Goal: Information Seeking & Learning: Check status

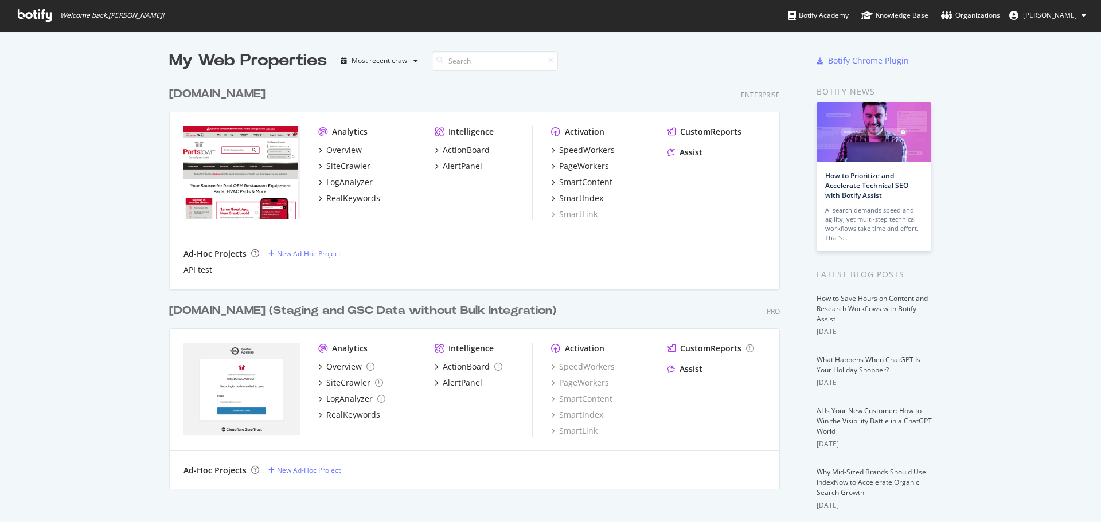
scroll to position [155, 0]
click at [587, 162] on div "PageWorkers" at bounding box center [584, 166] width 50 height 11
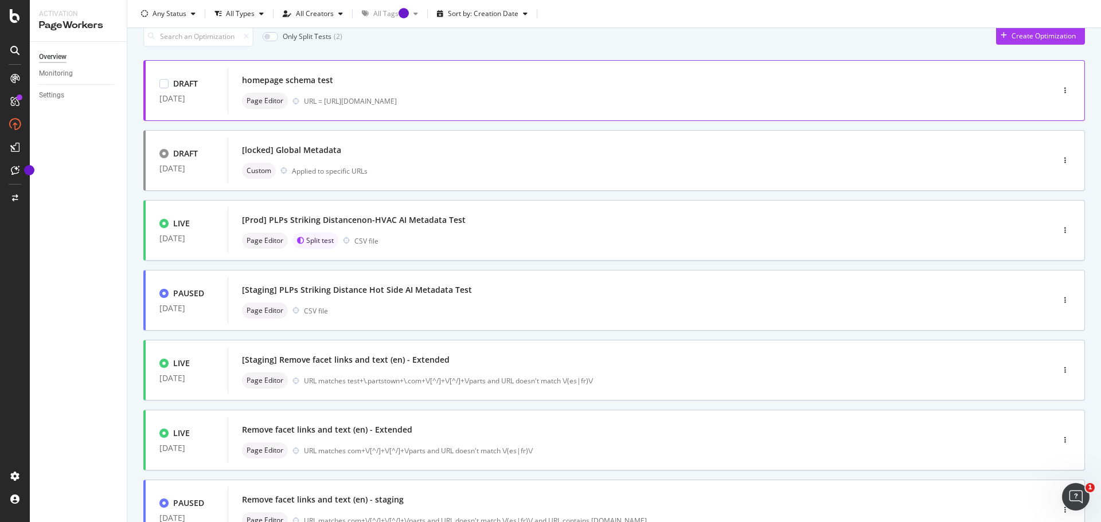
scroll to position [57, 0]
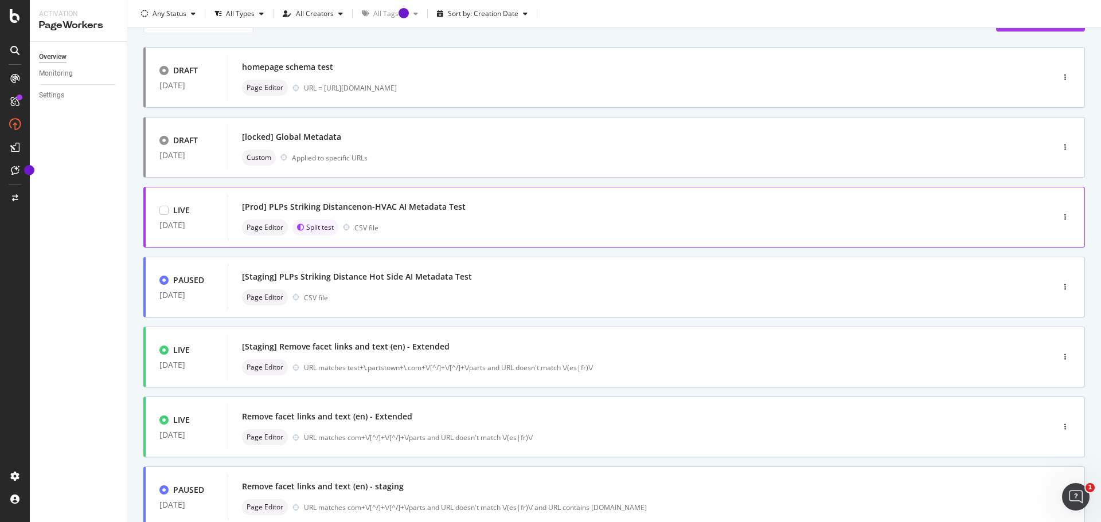
click at [415, 204] on div "[Prod] PLPs Striking Distancenon-HVAC AI Metadata Test" at bounding box center [354, 206] width 224 height 11
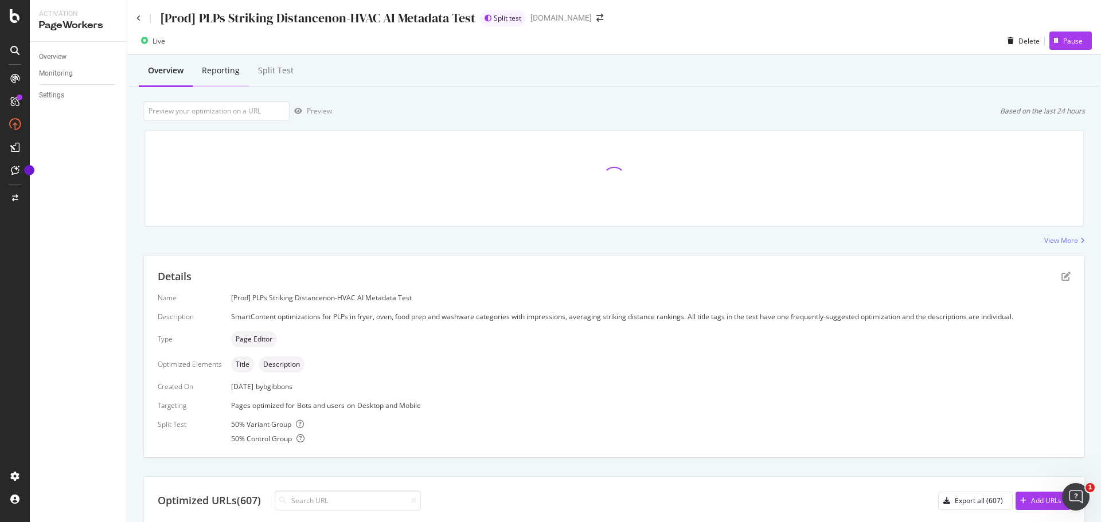
click at [217, 72] on div "Reporting" at bounding box center [221, 70] width 38 height 11
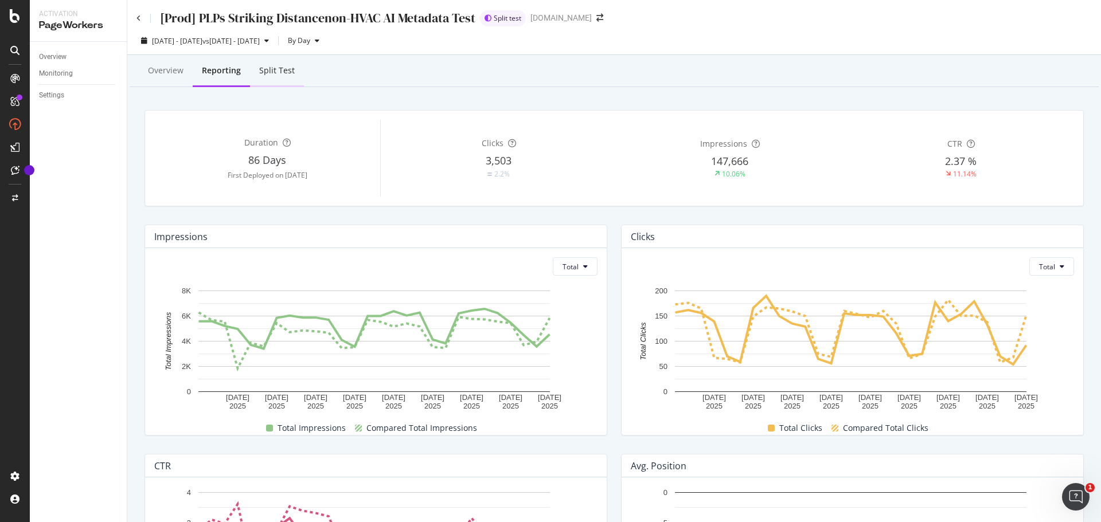
click at [292, 68] on div "Split Test" at bounding box center [277, 72] width 54 height 32
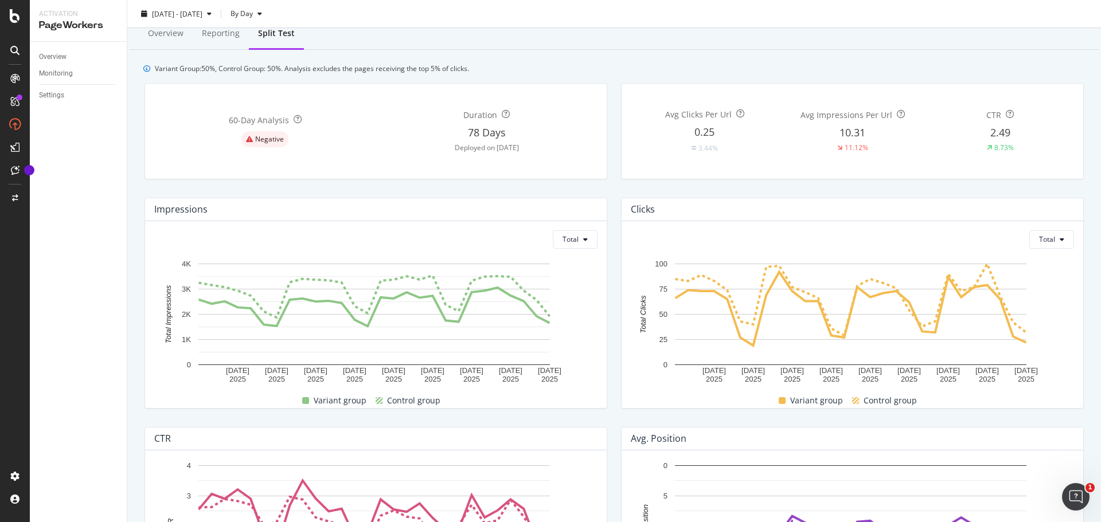
scroll to position [57, 0]
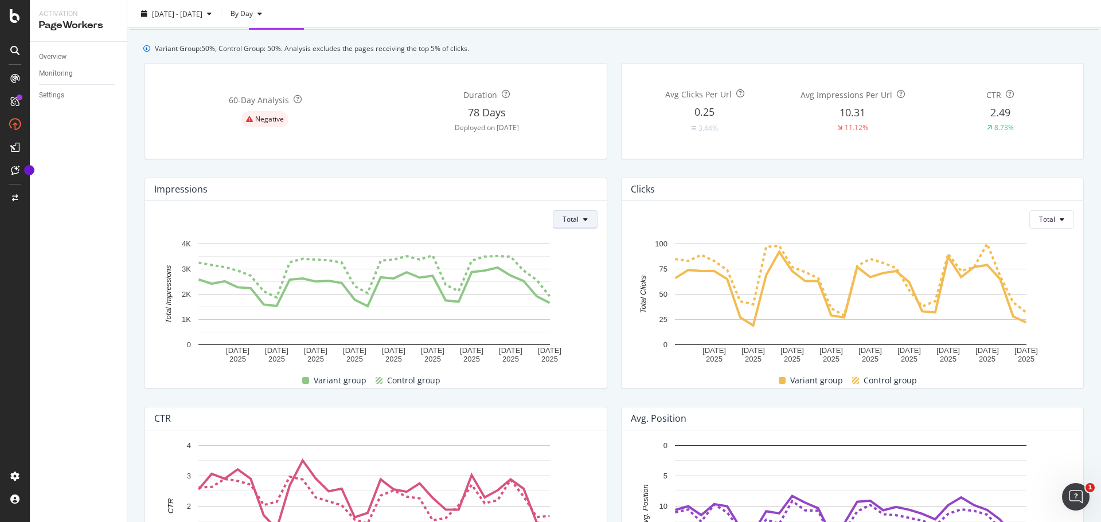
click at [577, 220] on button "Total" at bounding box center [575, 219] width 45 height 18
click at [557, 264] on div "Average" at bounding box center [571, 263] width 45 height 17
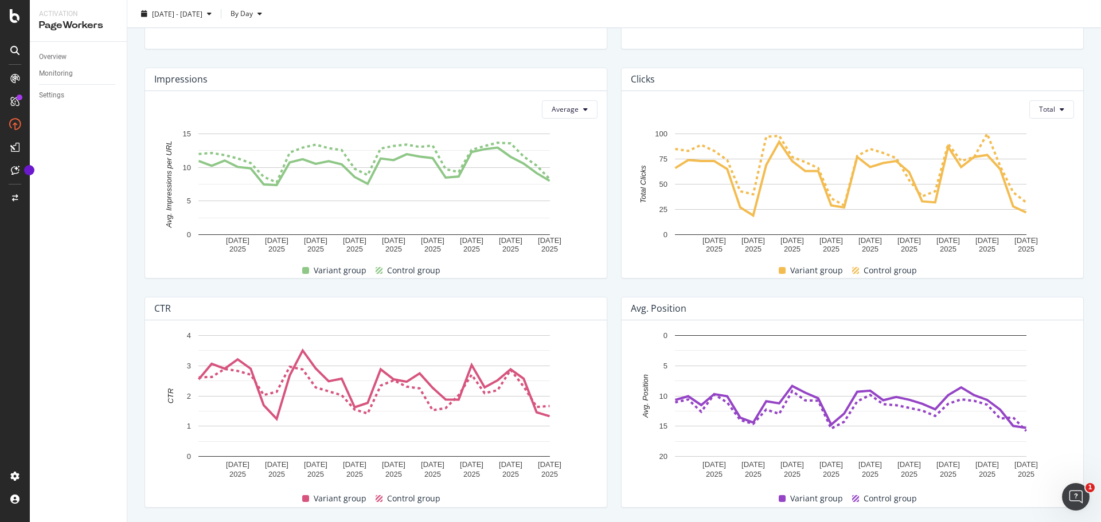
scroll to position [172, 0]
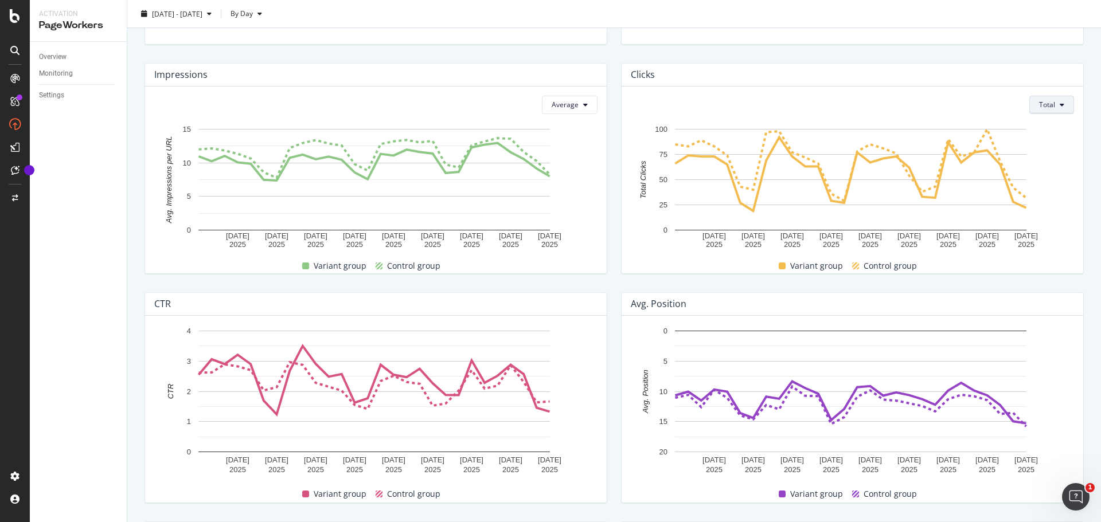
click at [1052, 108] on button "Total" at bounding box center [1051, 105] width 45 height 18
click at [1039, 152] on span "Average" at bounding box center [1044, 149] width 27 height 10
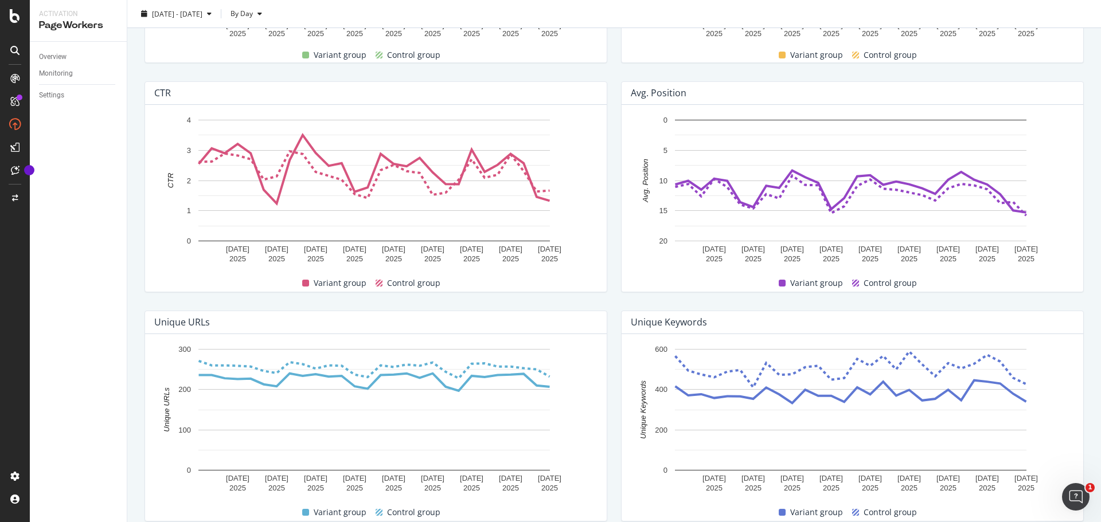
scroll to position [401, 0]
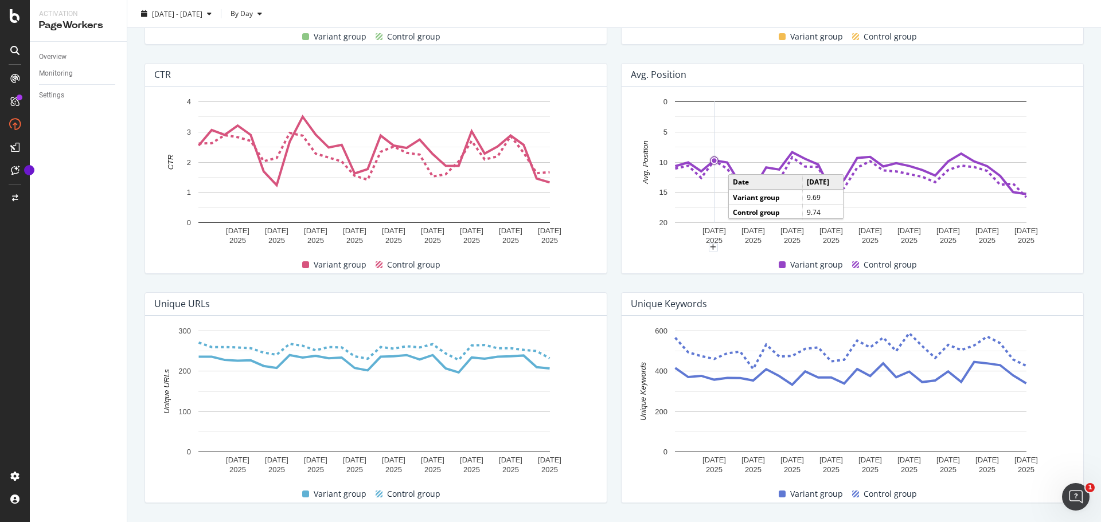
click at [712, 164] on circle "A chart." at bounding box center [715, 161] width 8 height 8
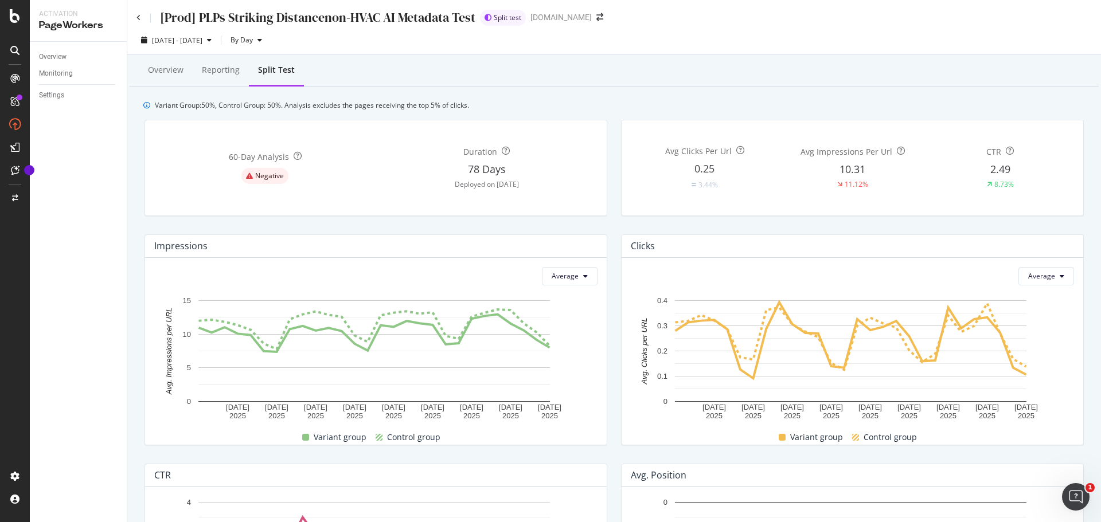
scroll to position [0, 0]
click at [267, 41] on div "button" at bounding box center [260, 40] width 14 height 7
click at [270, 80] on span "By Week" at bounding box center [269, 85] width 28 height 10
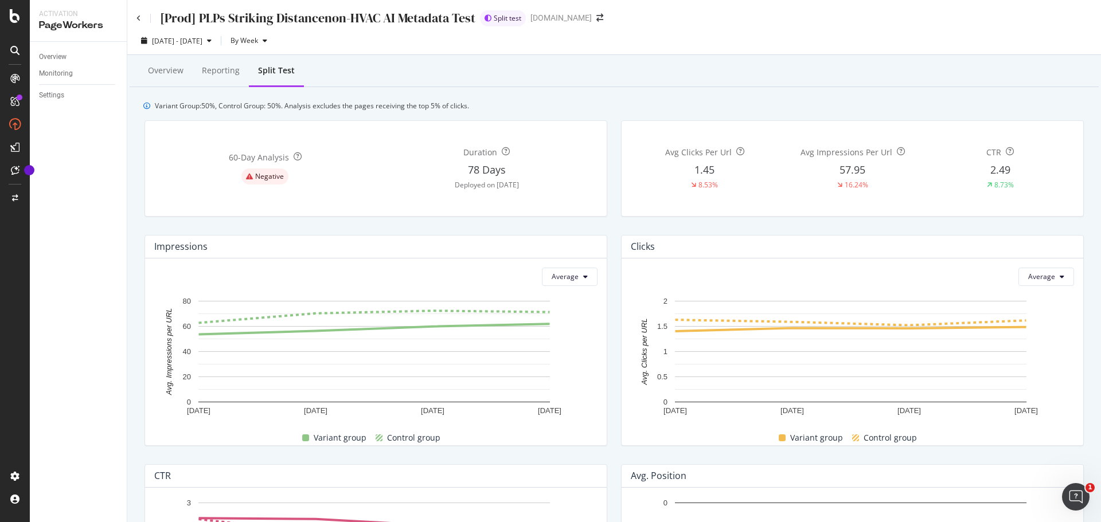
click at [908, 85] on div "Overview Reporting Split Test" at bounding box center [614, 71] width 969 height 31
click at [258, 42] on span "By Week" at bounding box center [242, 41] width 32 height 10
click at [281, 65] on span "By Day" at bounding box center [269, 63] width 28 height 10
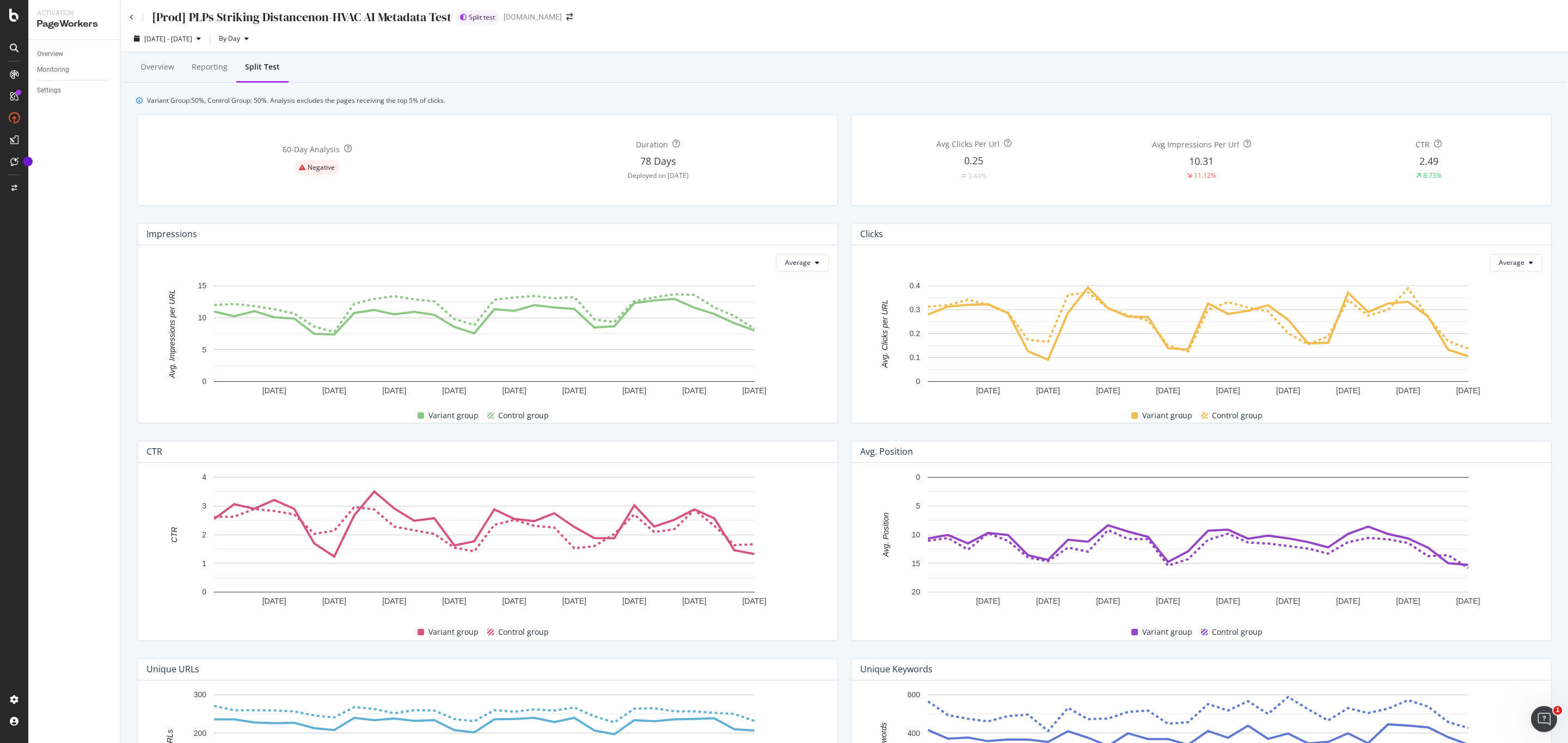
scroll to position [82, 0]
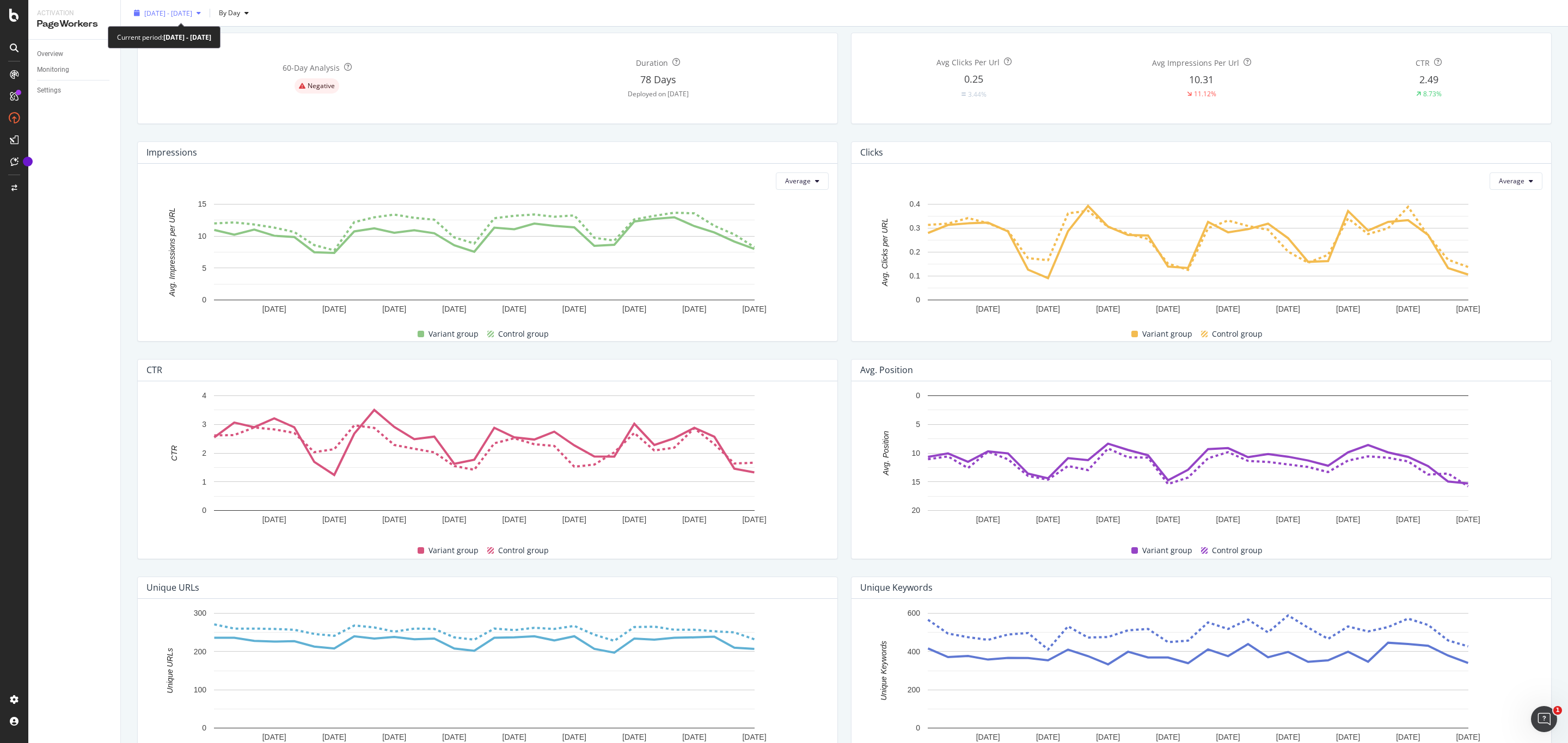
click at [201, 10] on icon "button" at bounding box center [198, 12] width 5 height 7
click at [153, 72] on div "Last 3 Months" at bounding box center [173, 77] width 55 height 9
type input "[DATE]"
click at [240, 176] on div "Apply" at bounding box center [234, 177] width 17 height 9
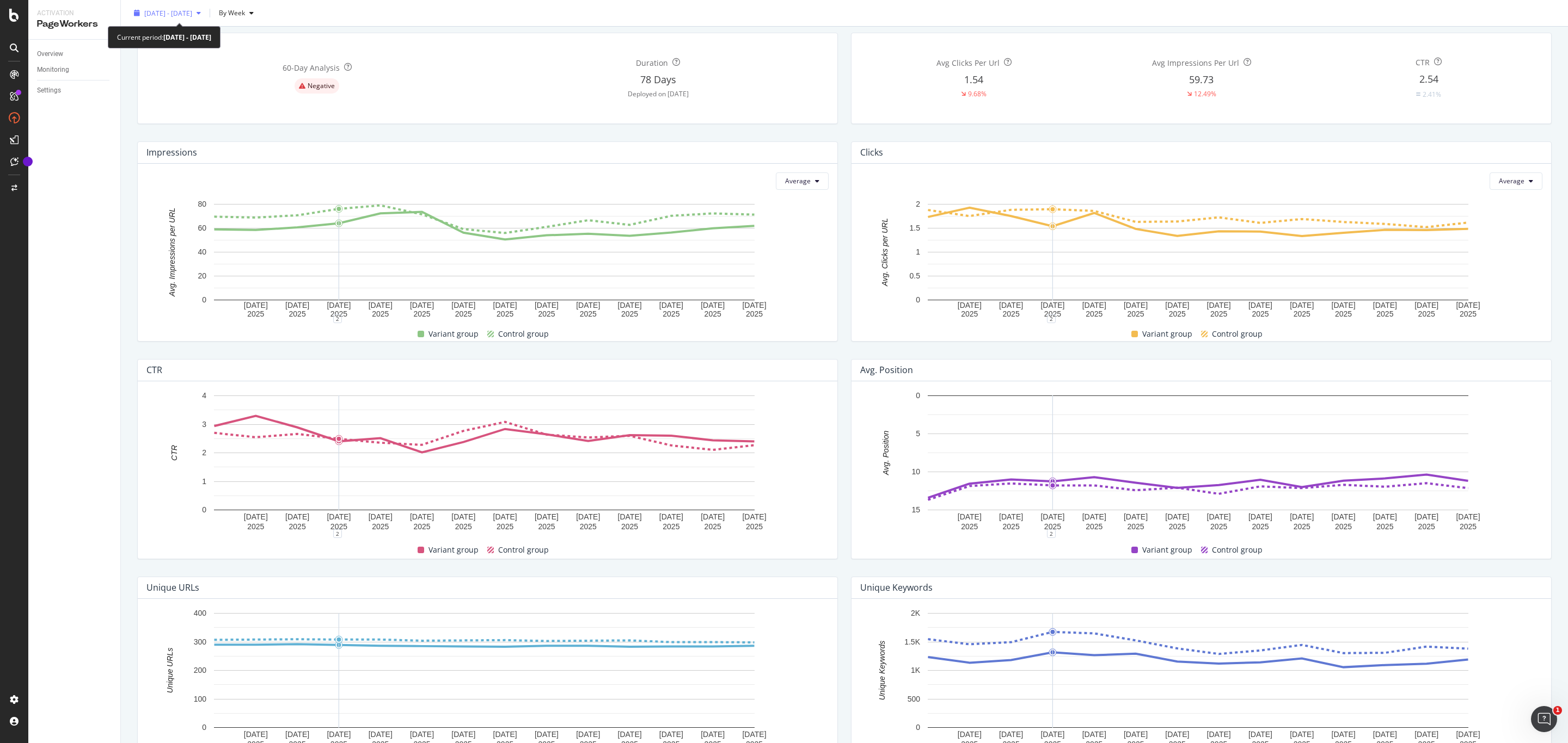
click at [201, 13] on icon "button" at bounding box center [198, 12] width 5 height 7
click at [147, 121] on div "Custom" at bounding box center [149, 117] width 9 height 9
click at [204, 139] on input "[DATE]" at bounding box center [215, 135] width 44 height 15
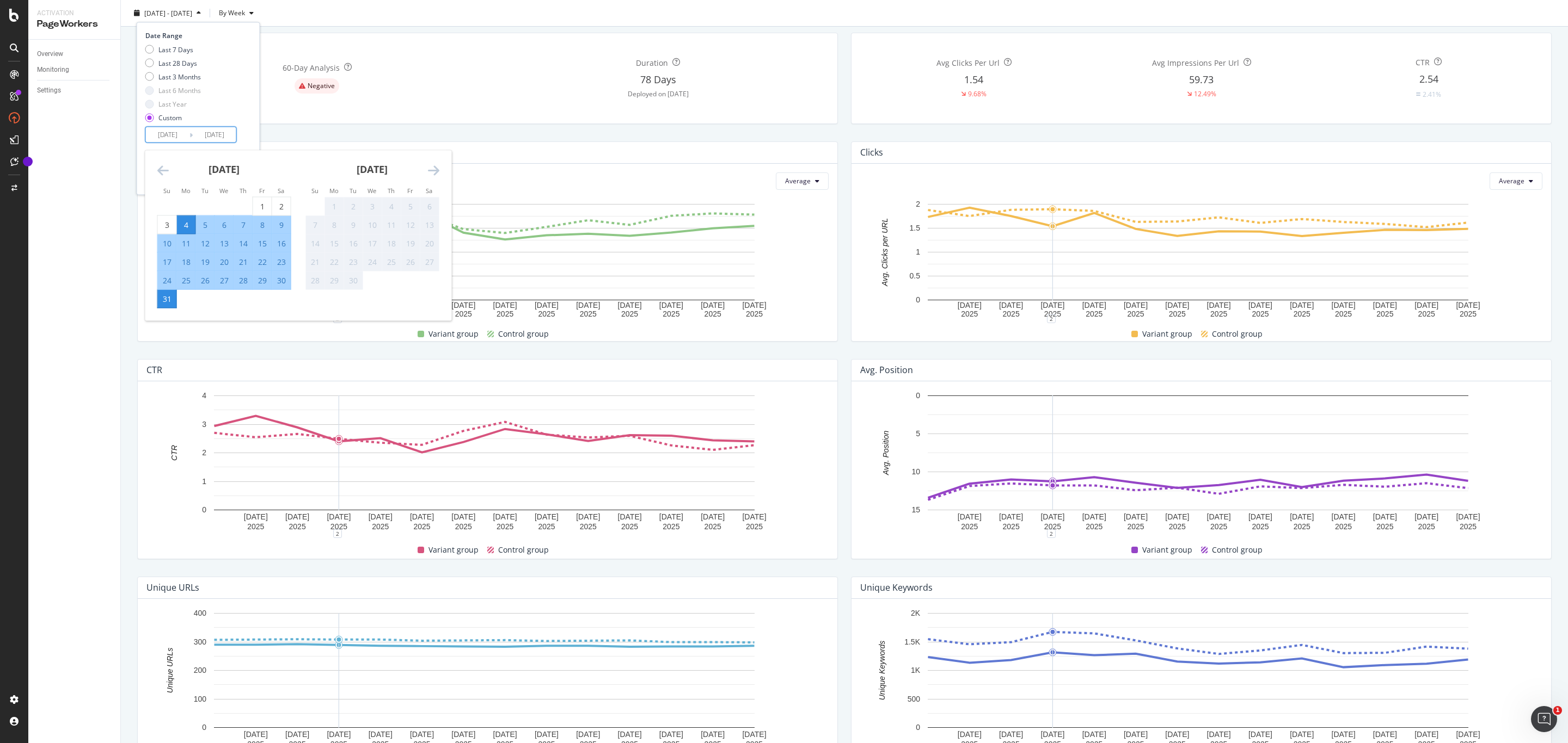
click at [167, 172] on icon "Move backward to switch to the previous month." at bounding box center [163, 170] width 11 height 13
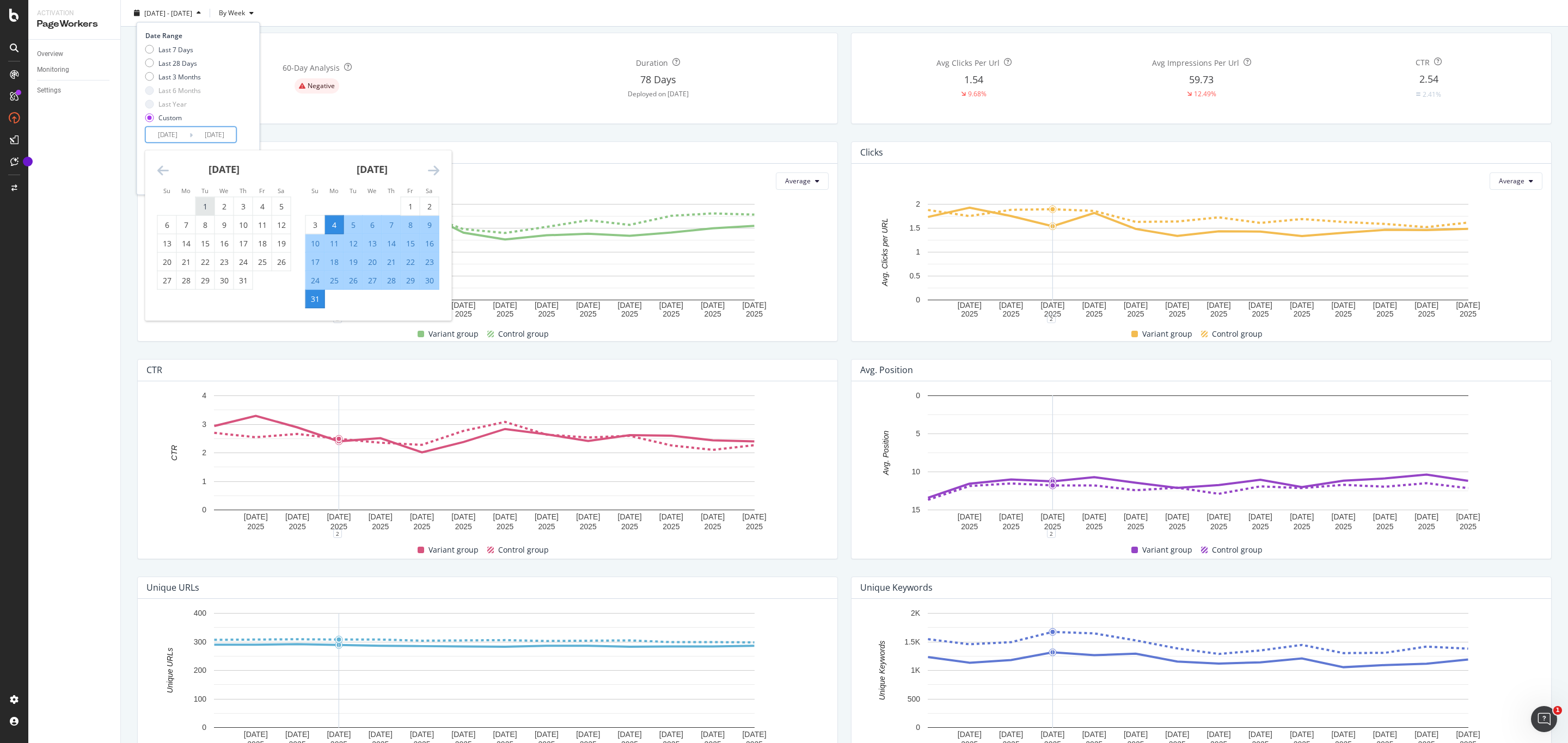
click at [197, 208] on div "1" at bounding box center [204, 206] width 18 height 10
type input "[DATE]"
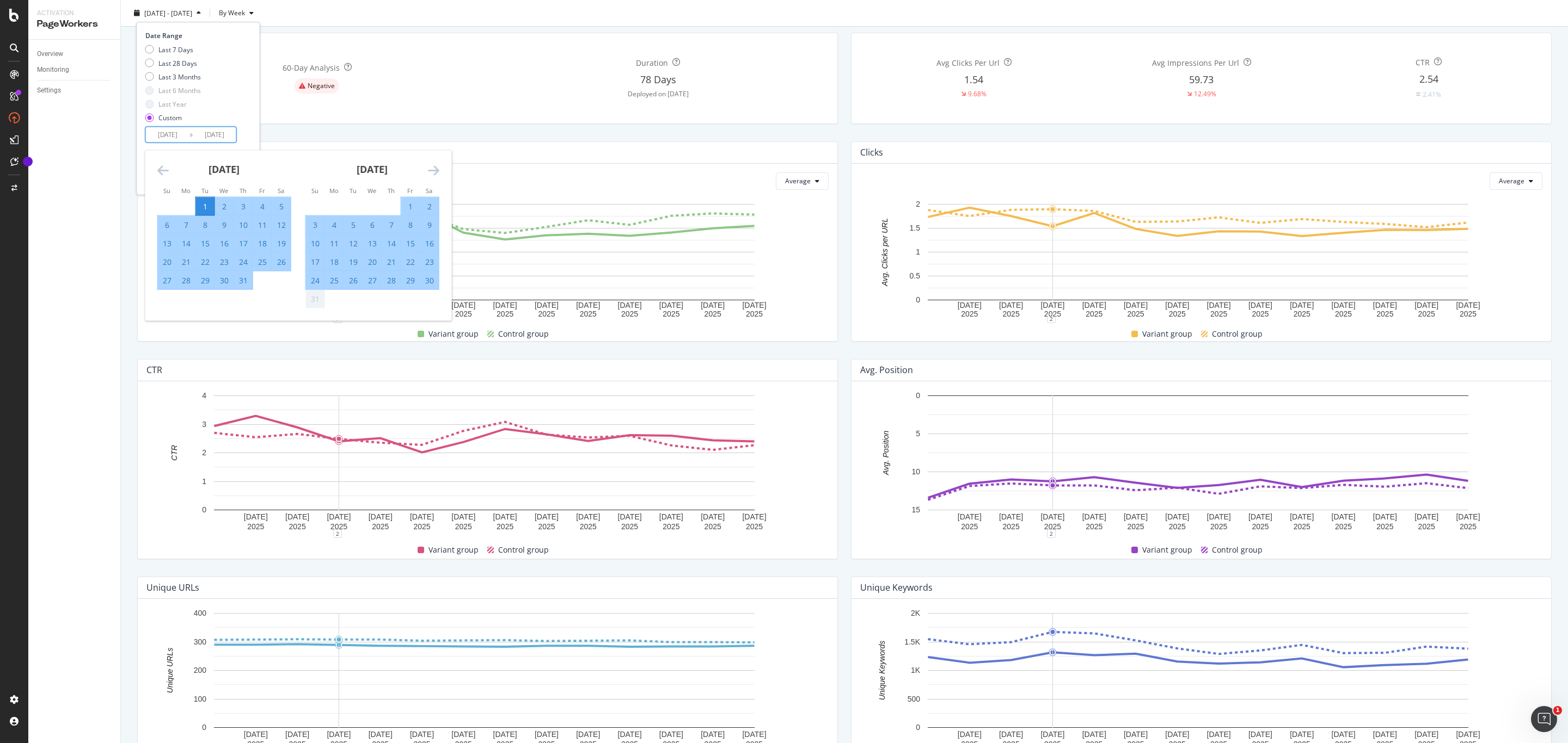
click at [433, 167] on icon "Move forward to switch to the next month." at bounding box center [434, 170] width 11 height 13
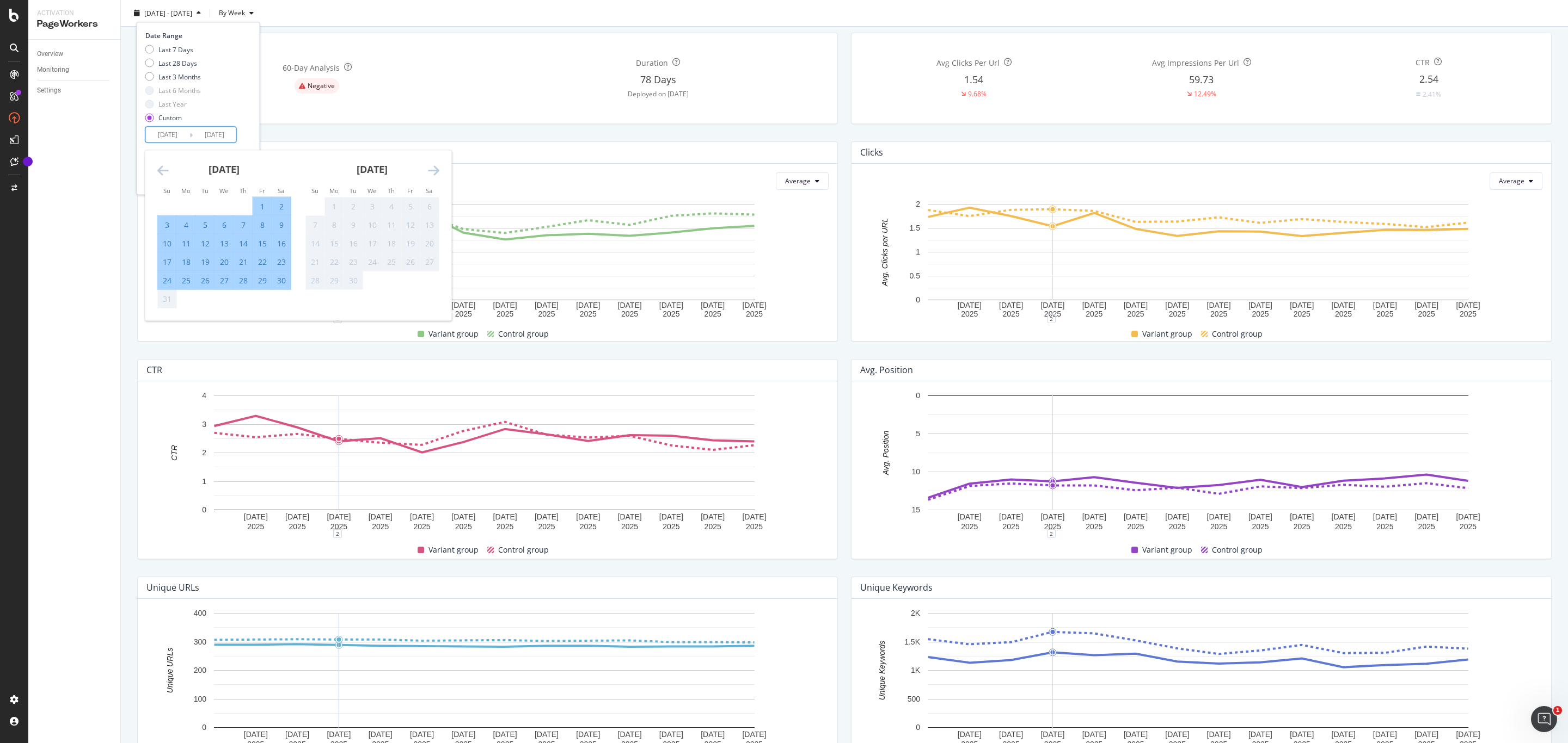
click at [279, 278] on div "30" at bounding box center [281, 280] width 18 height 10
type input "[DATE]"
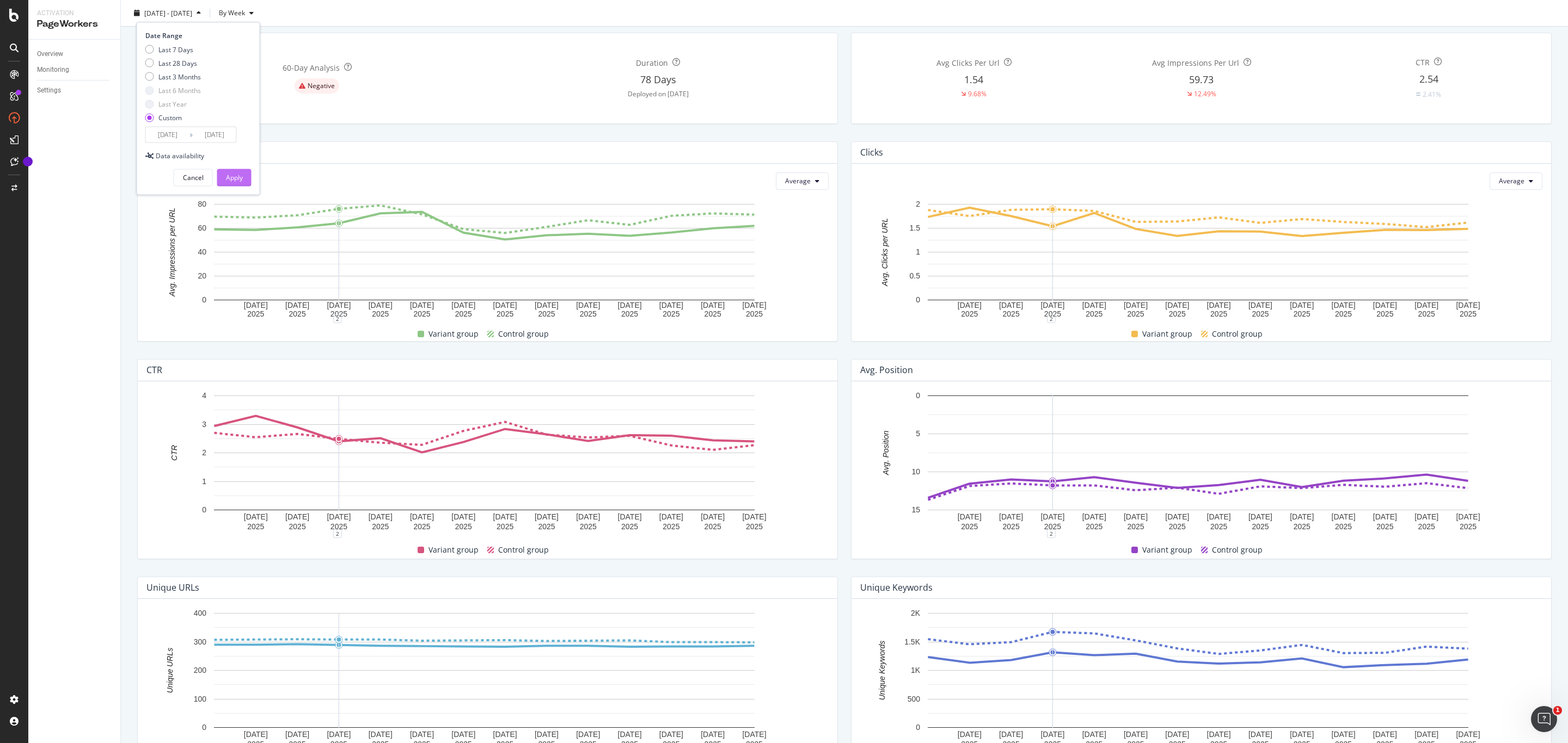
click at [239, 169] on div "Apply" at bounding box center [234, 176] width 17 height 16
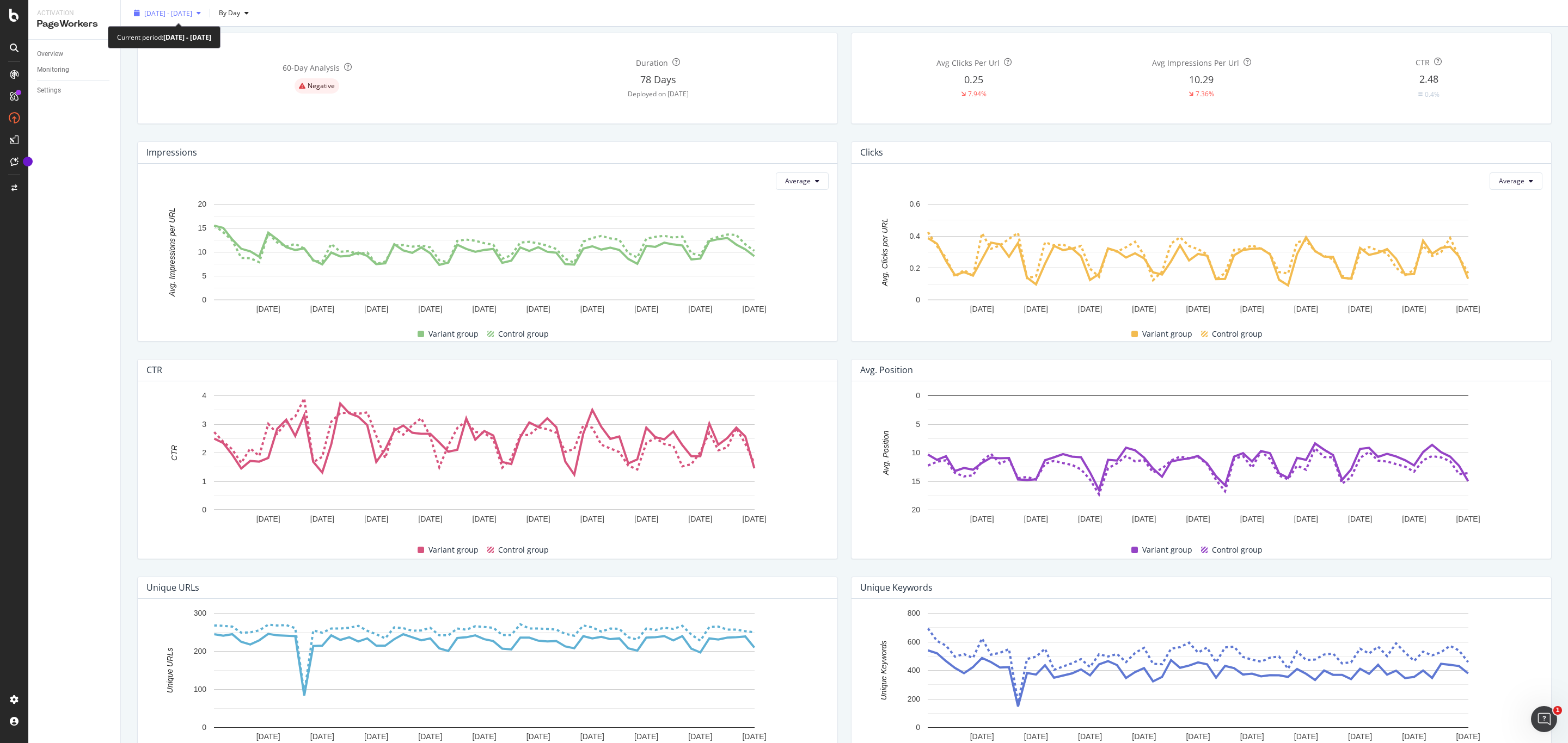
click at [192, 16] on span "[DATE] - [DATE]" at bounding box center [168, 13] width 47 height 9
click at [187, 134] on input "[DATE]" at bounding box center [168, 135] width 44 height 15
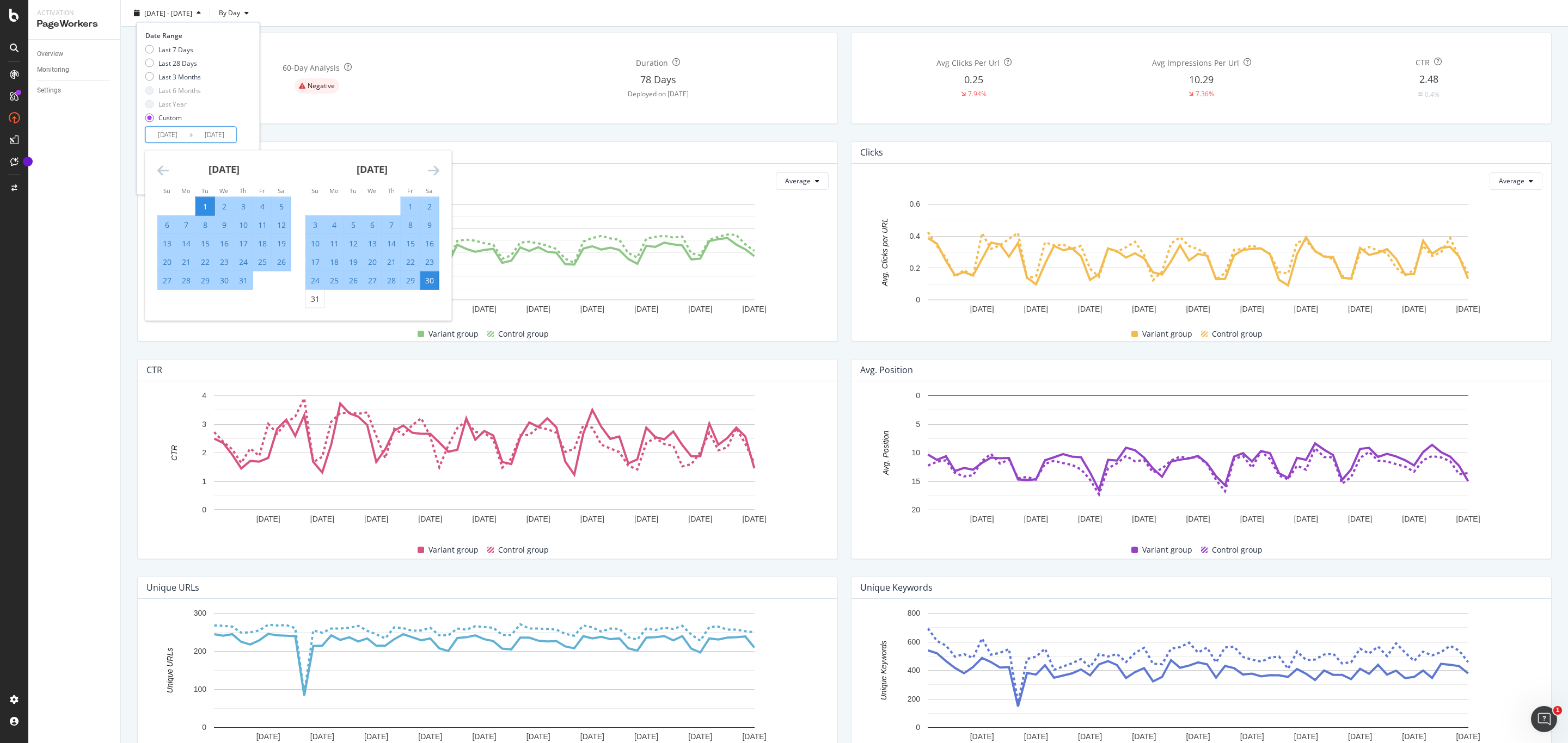
click at [413, 199] on div "1" at bounding box center [410, 206] width 18 height 18
type input "[DATE]"
click at [423, 281] on div "30" at bounding box center [429, 280] width 18 height 10
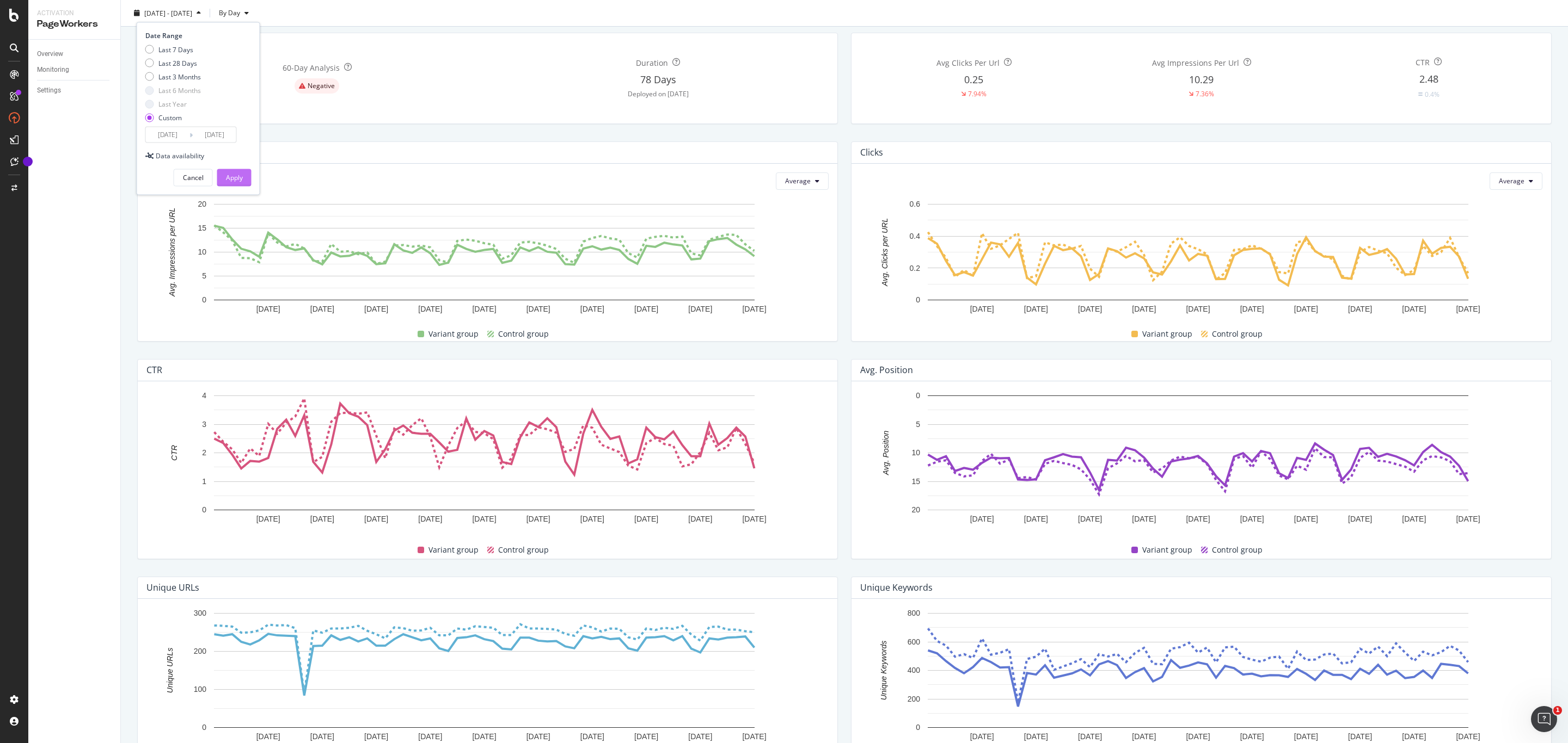
click at [231, 176] on div "Apply" at bounding box center [234, 177] width 17 height 9
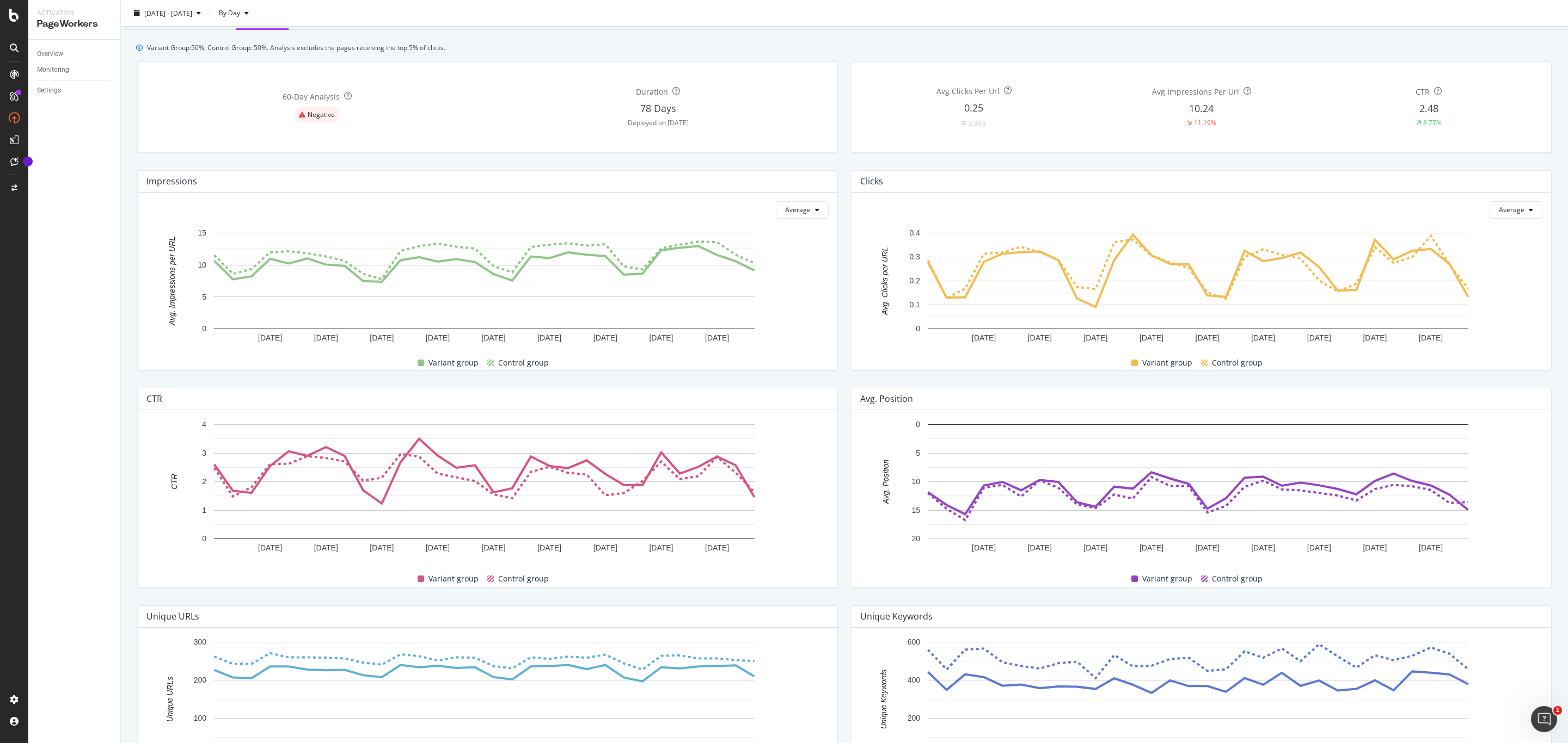
scroll to position [82, 0]
